Goal: Find contact information: Find contact information

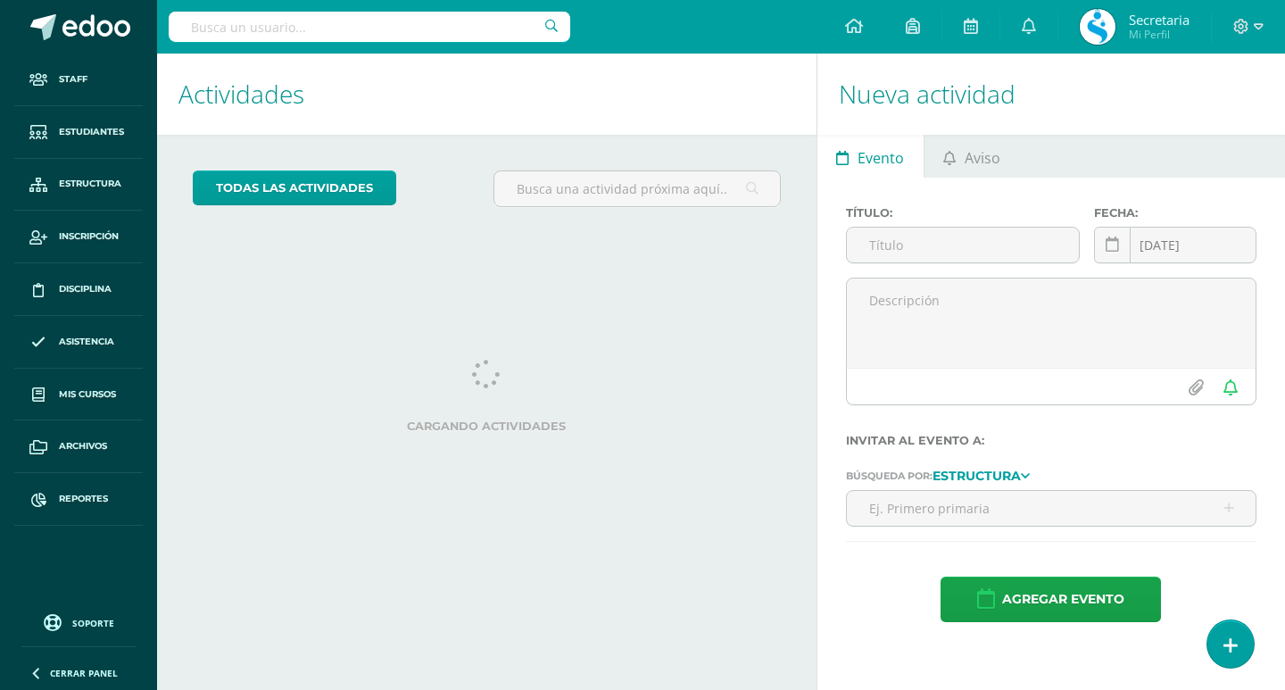
click at [276, 30] on input "text" at bounding box center [370, 27] width 402 height 30
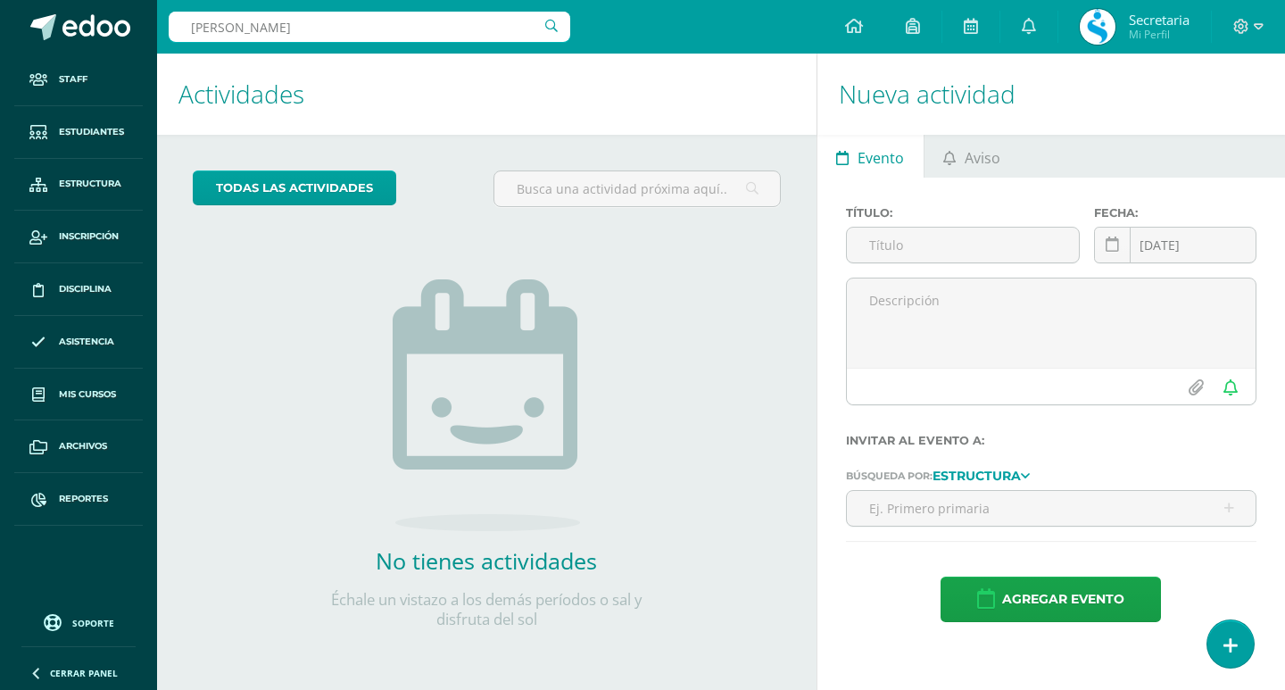
type input "[PERSON_NAME]"
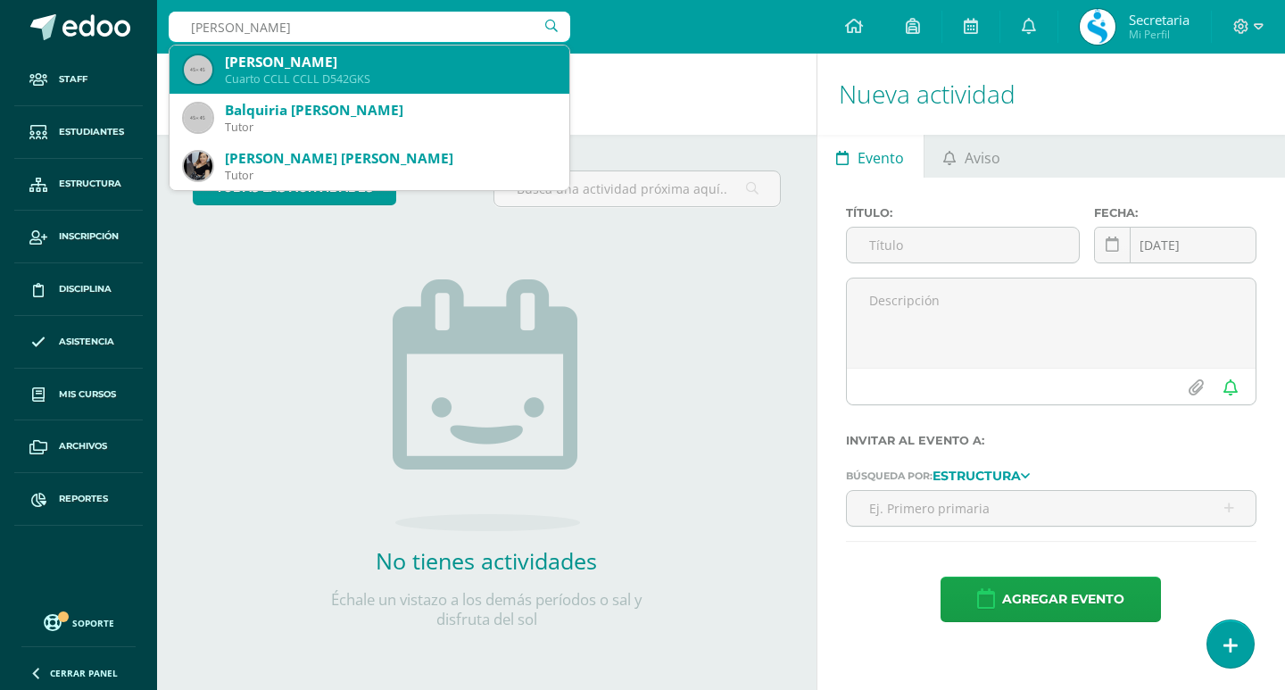
click at [394, 75] on div "Cuarto CCLL CCLL D542GKS" at bounding box center [390, 78] width 330 height 15
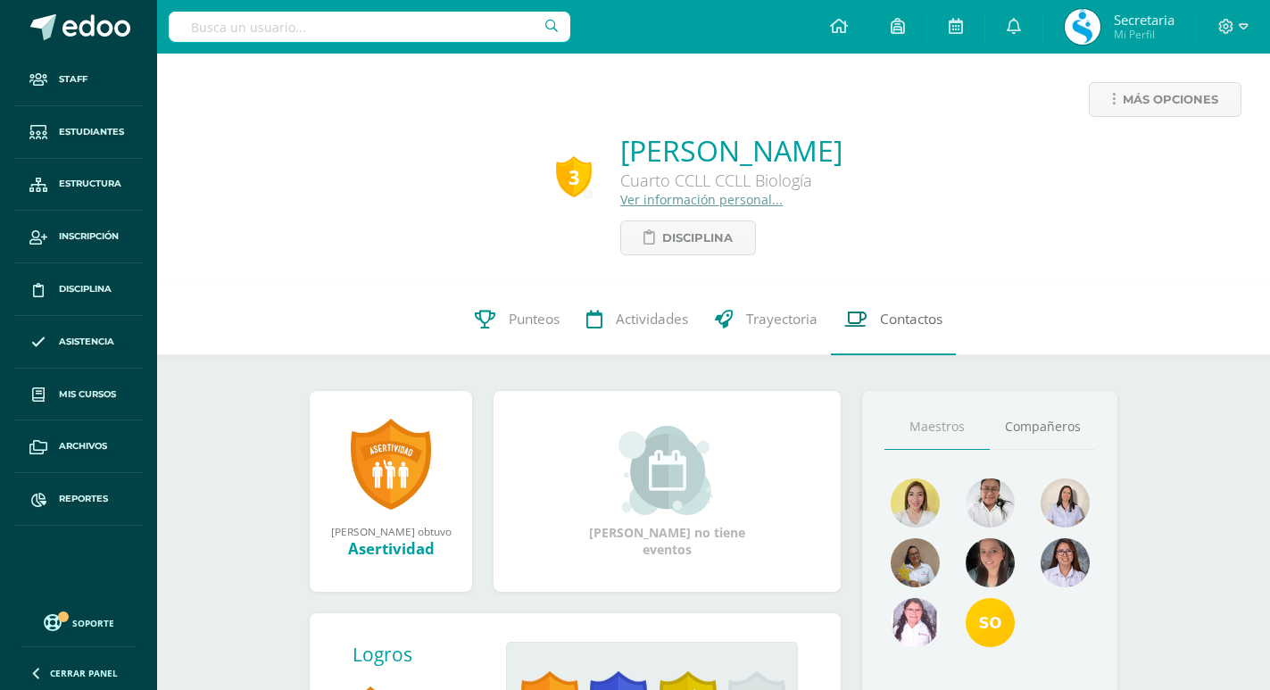
click at [930, 335] on link "Contactos" at bounding box center [893, 319] width 125 height 71
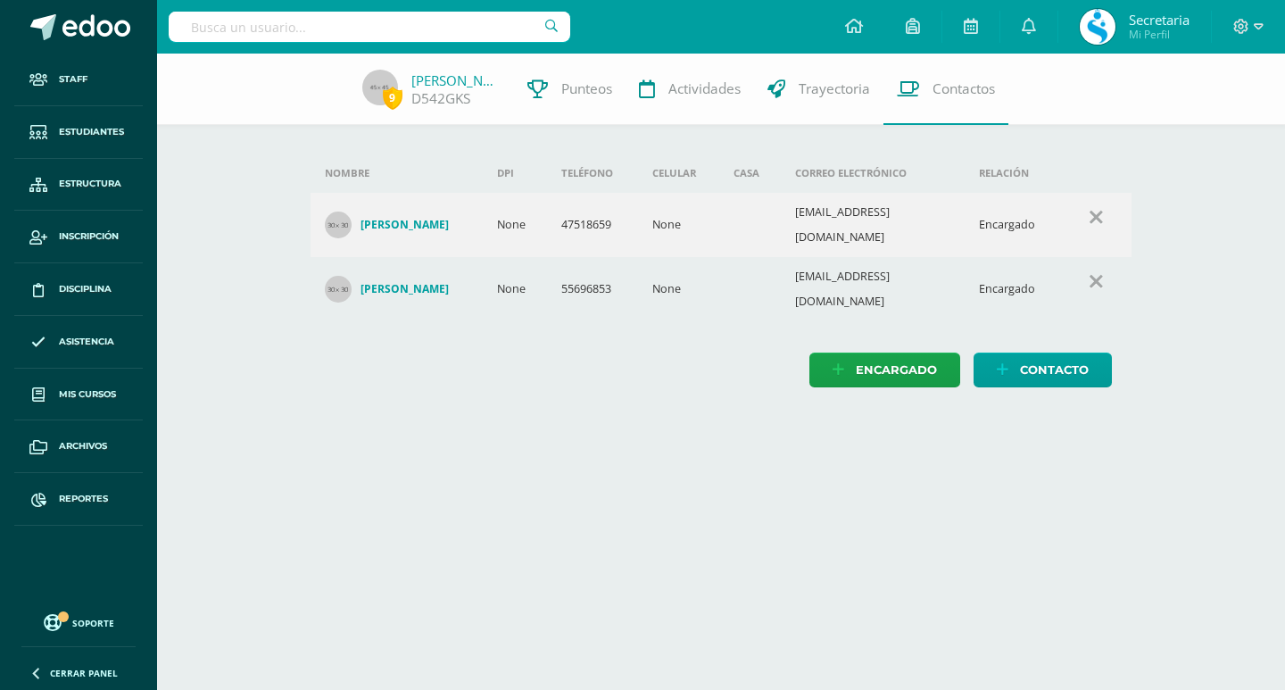
click at [591, 266] on td "55696853" at bounding box center [592, 289] width 91 height 64
